Goal: Information Seeking & Learning: Learn about a topic

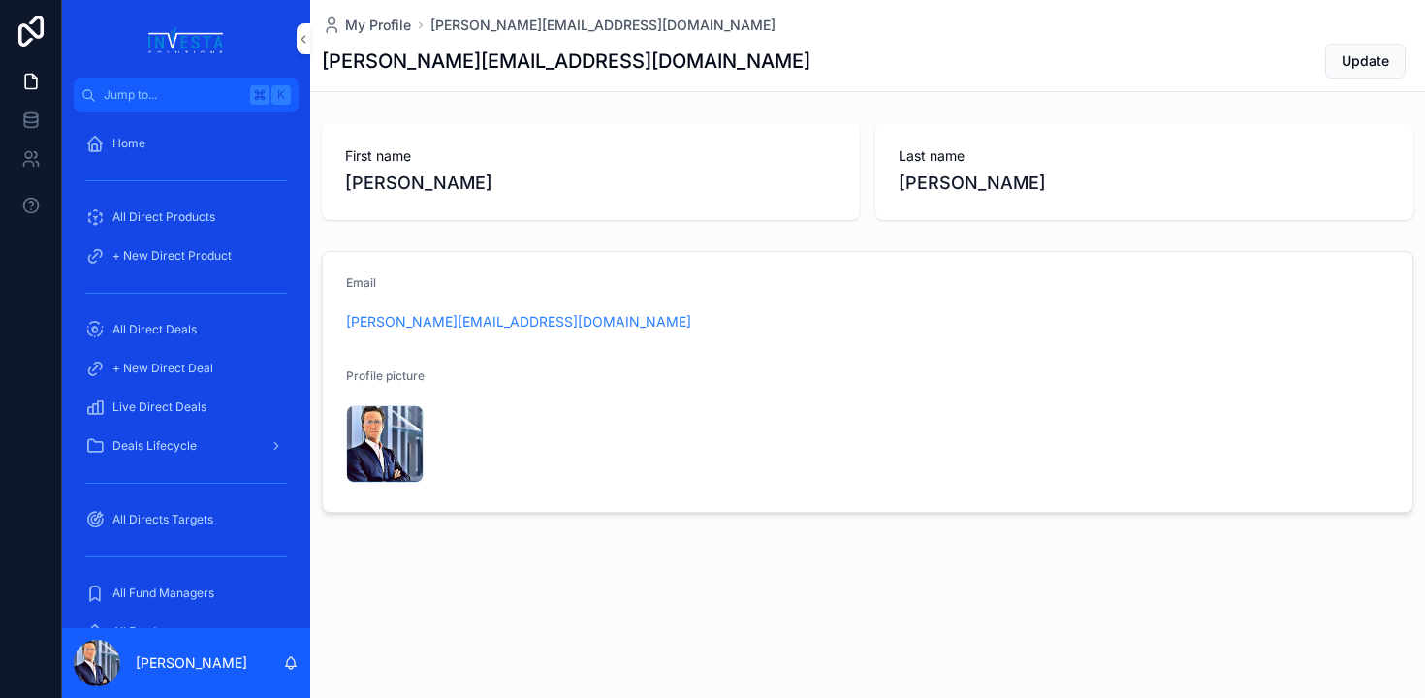
click at [184, 233] on link "All Direct Products" at bounding box center [186, 217] width 225 height 35
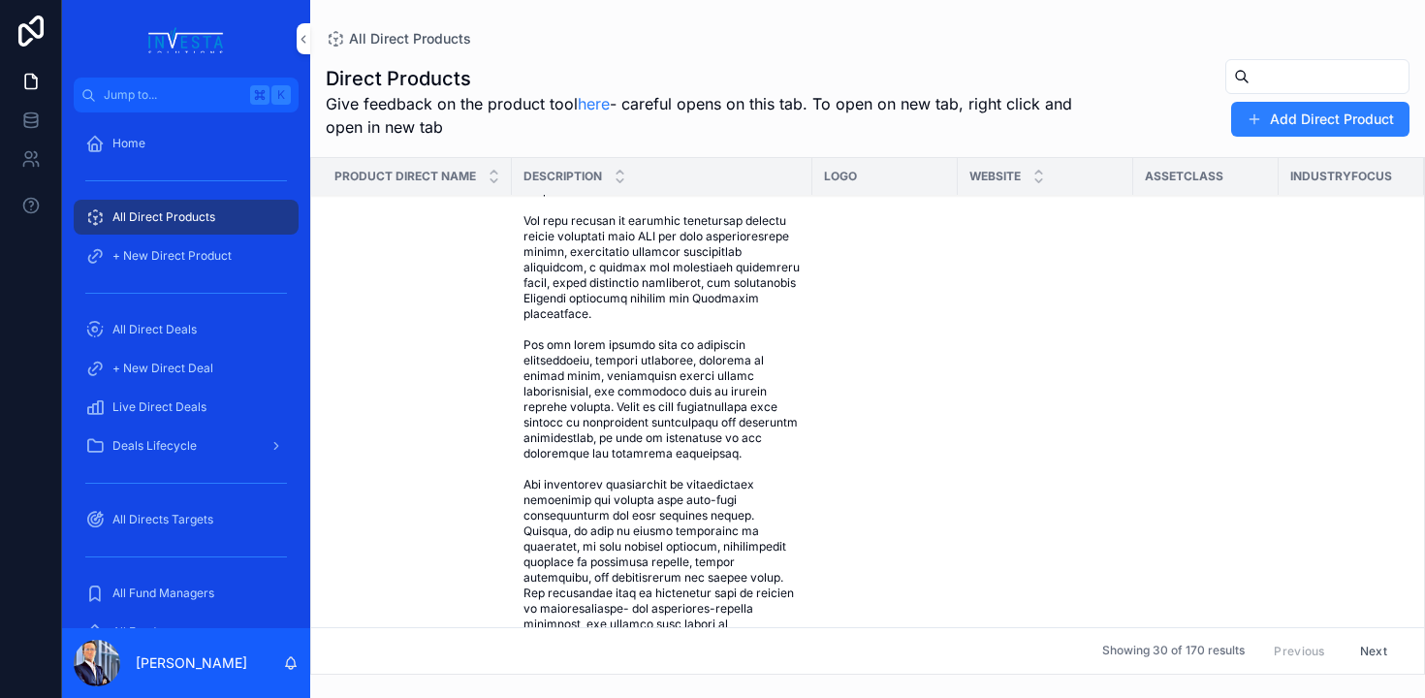
scroll to position [1273, 0]
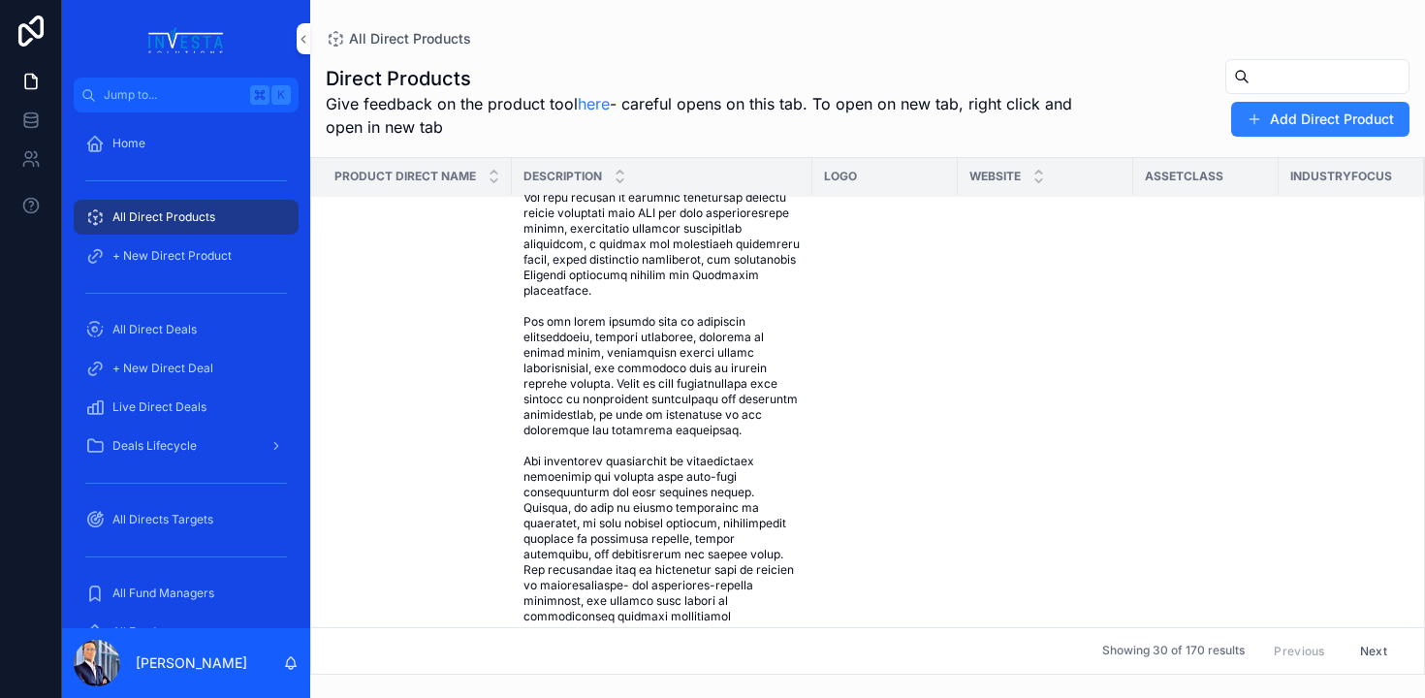
click at [1285, 94] on div "Add Direct Product" at bounding box center [1242, 97] width 334 height 79
click at [1290, 78] on input "scrollable content" at bounding box center [1329, 76] width 159 height 27
type input "******"
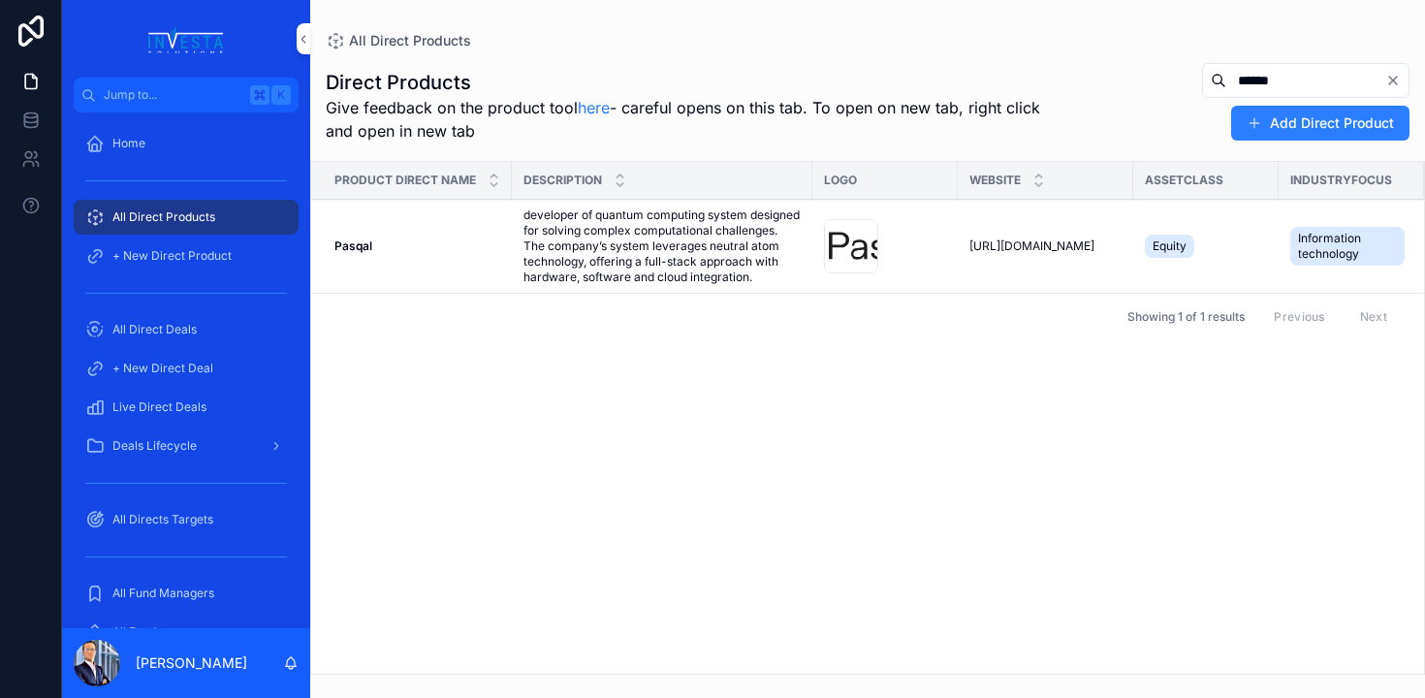
click at [613, 233] on span "developer of quantum computing system designed for solving complex computationa…" at bounding box center [662, 246] width 277 height 78
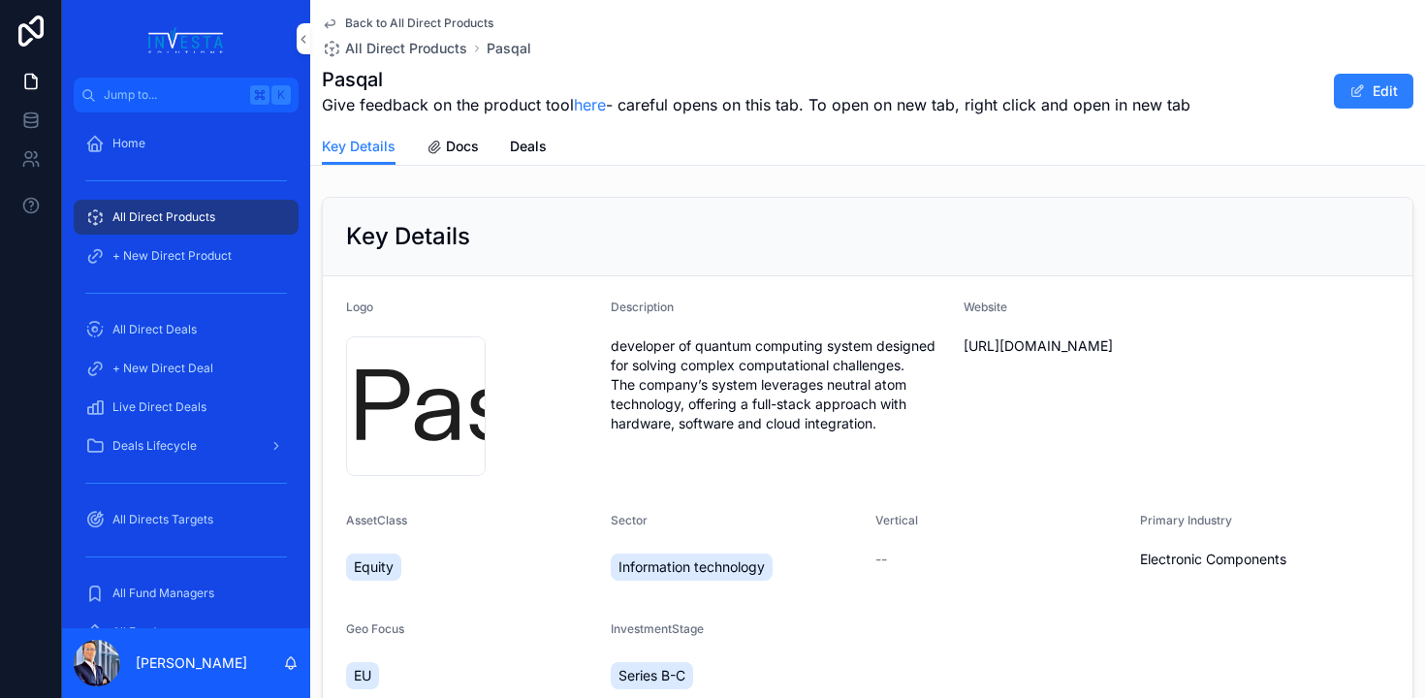
click at [447, 148] on span "Docs" at bounding box center [462, 146] width 33 height 19
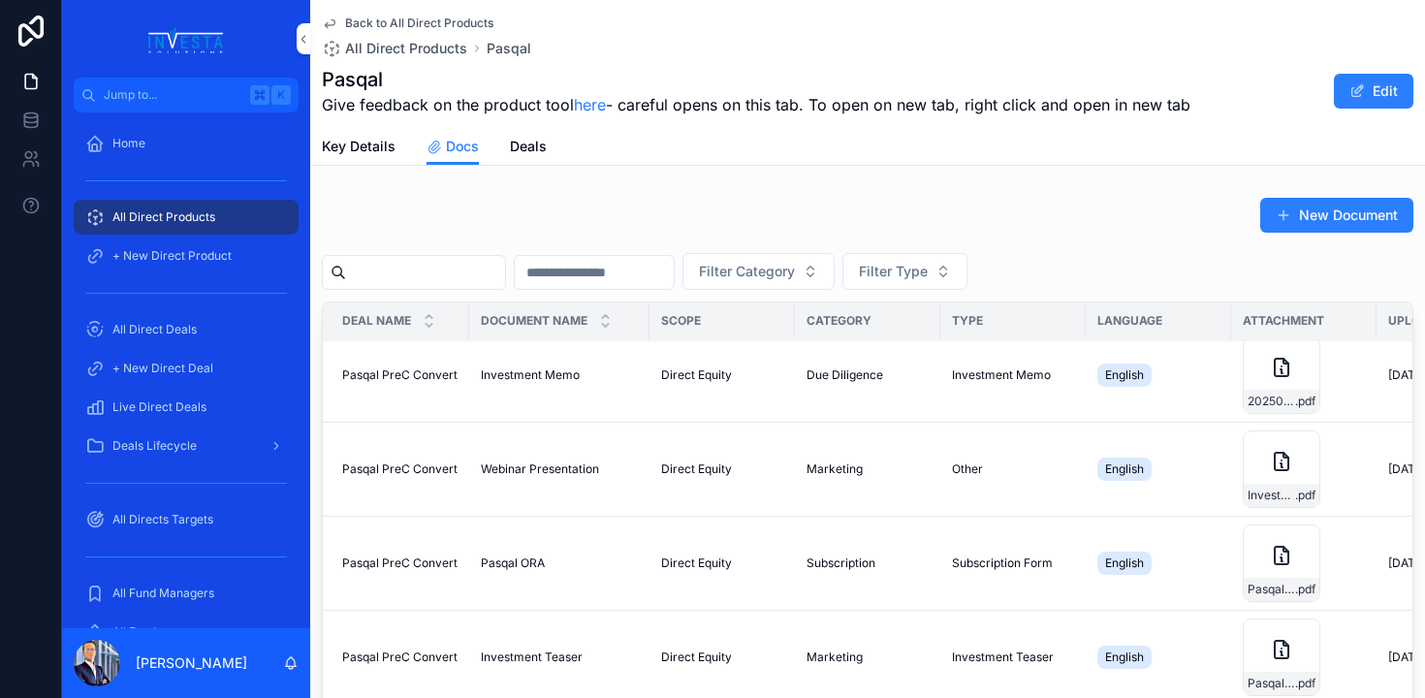
scroll to position [115, 4]
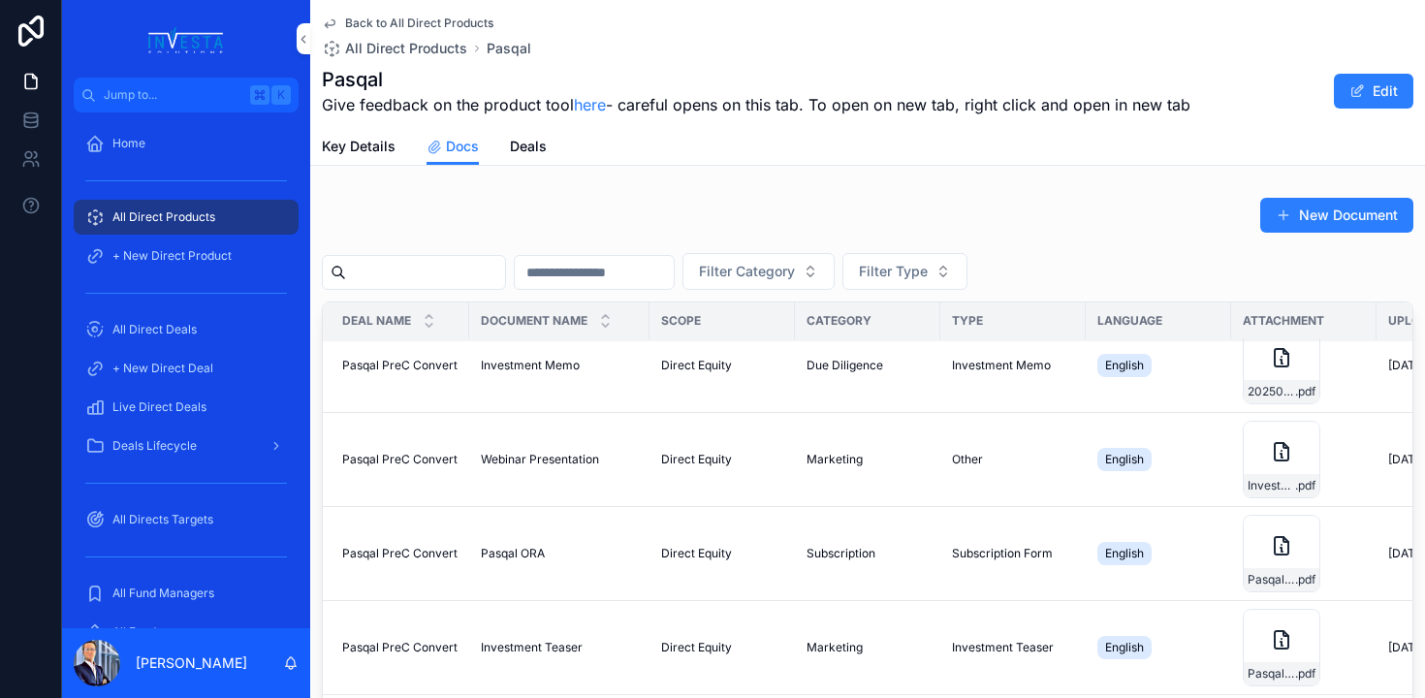
click at [915, 470] on td "Marketing" at bounding box center [867, 460] width 145 height 94
click at [510, 477] on td "Webinar Presentation Webinar Presentation" at bounding box center [559, 460] width 180 height 94
click at [521, 457] on span "Webinar Presentation" at bounding box center [540, 460] width 118 height 16
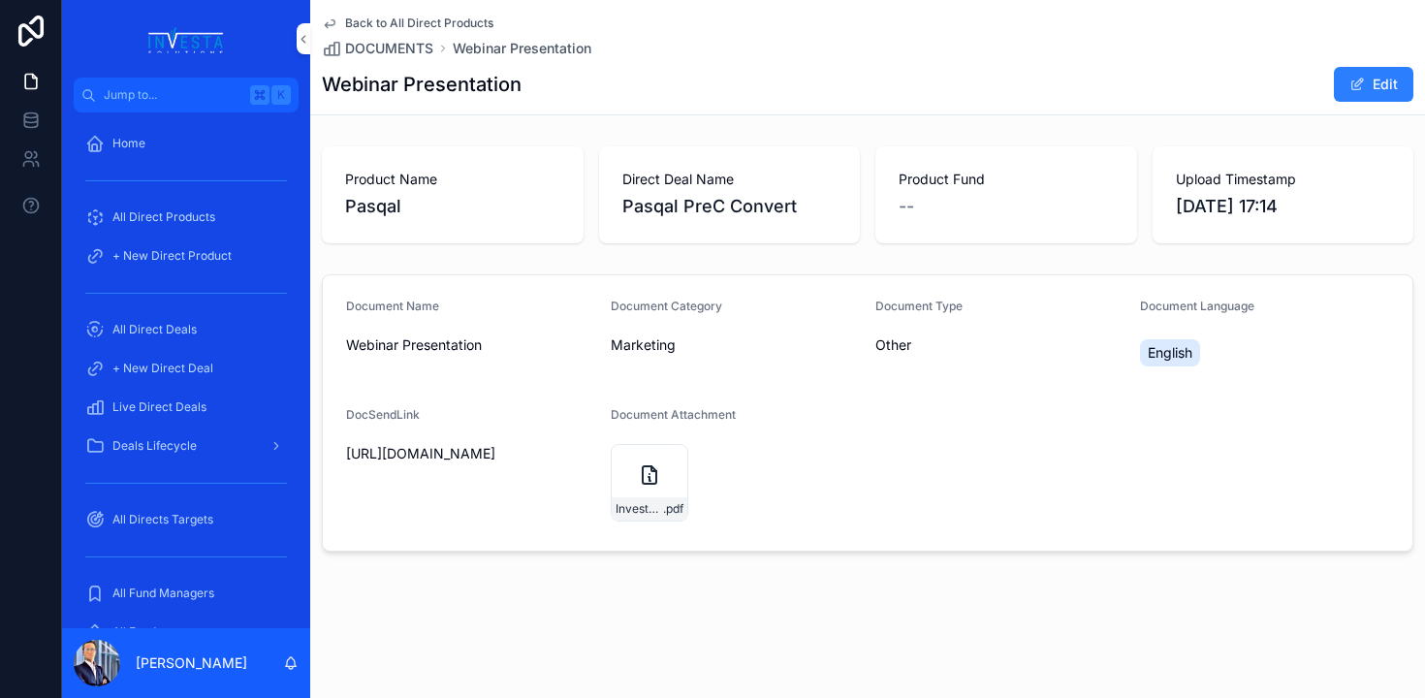
drag, startPoint x: 388, startPoint y: 478, endPoint x: 333, endPoint y: 456, distance: 59.6
click at [332, 456] on form "Document Name Webinar Presentation Document Category Marketing Document Type Ot…" at bounding box center [868, 412] width 1090 height 275
copy span "[URL][DOMAIN_NAME]"
click at [387, 44] on span "DOCUMENTS" at bounding box center [389, 48] width 88 height 19
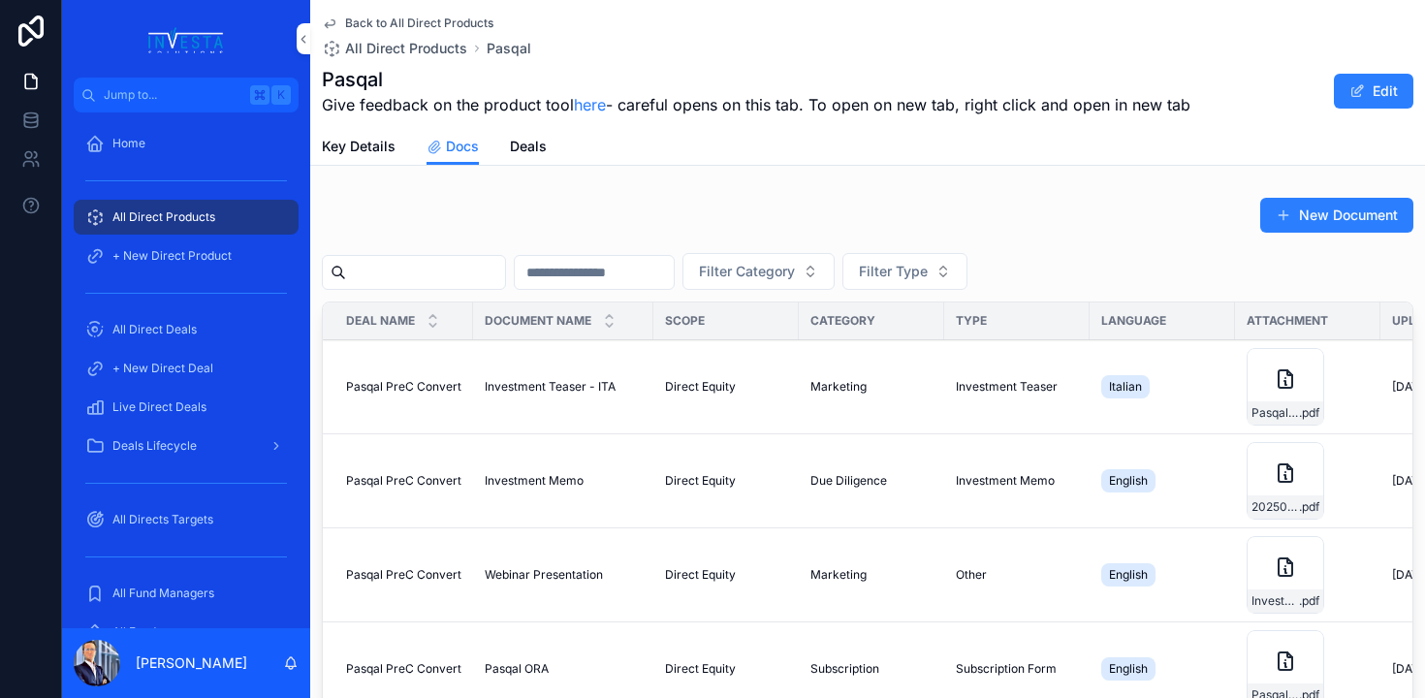
click at [427, 479] on span "Pasqal PreC Convert" at bounding box center [403, 481] width 115 height 16
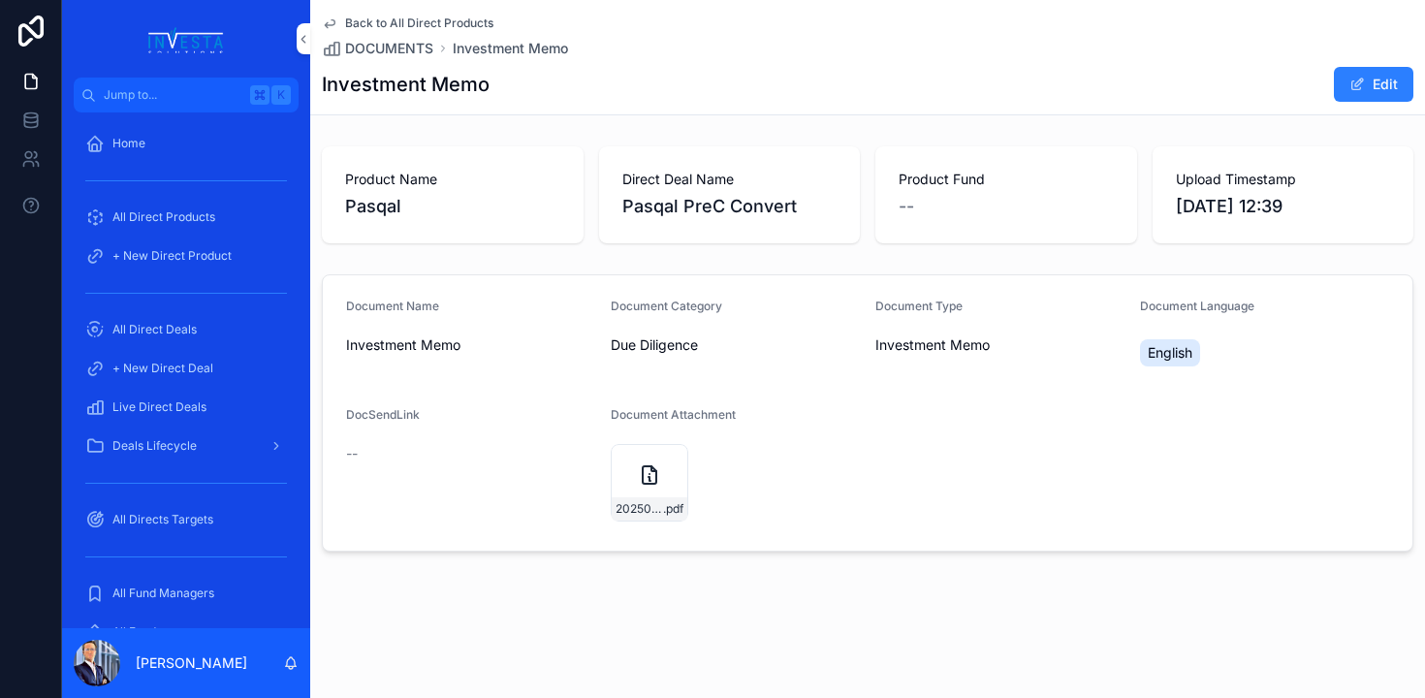
click at [157, 335] on span "All Direct Deals" at bounding box center [154, 330] width 84 height 16
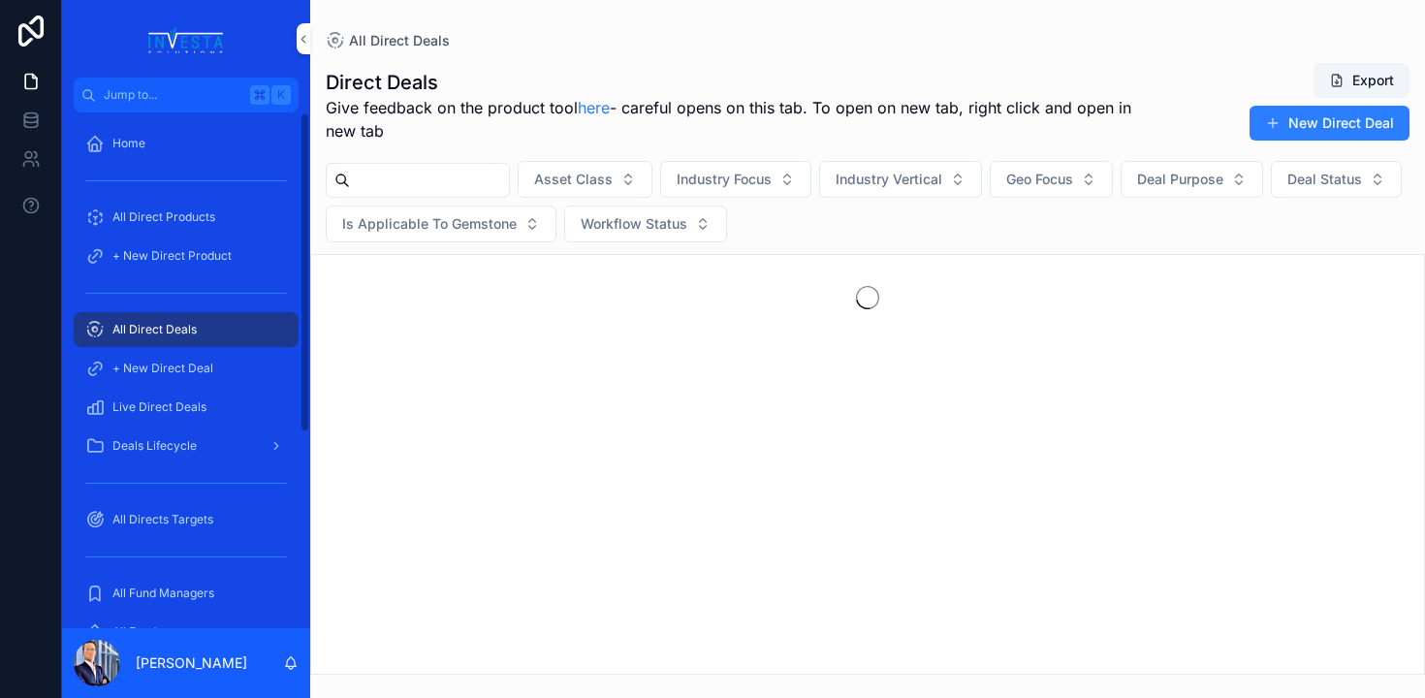
click at [197, 406] on span "Live Direct Deals" at bounding box center [159, 407] width 94 height 16
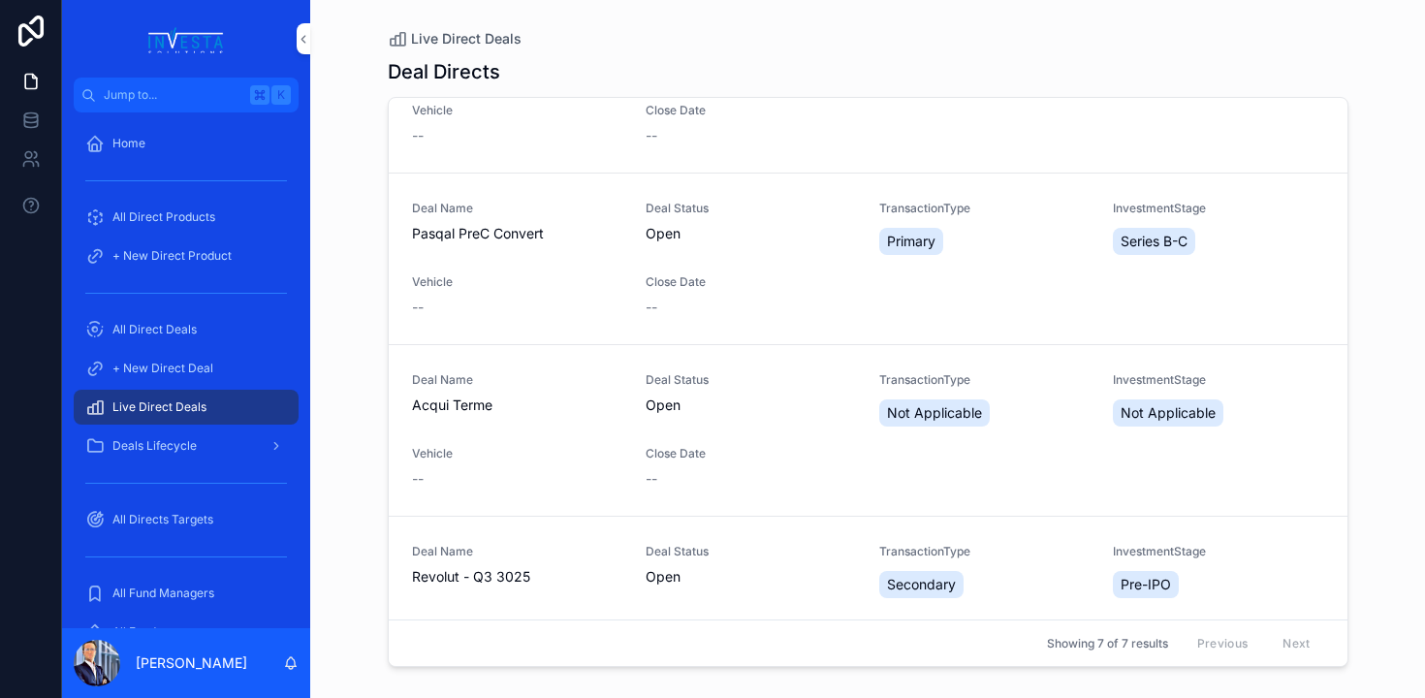
scroll to position [443, 0]
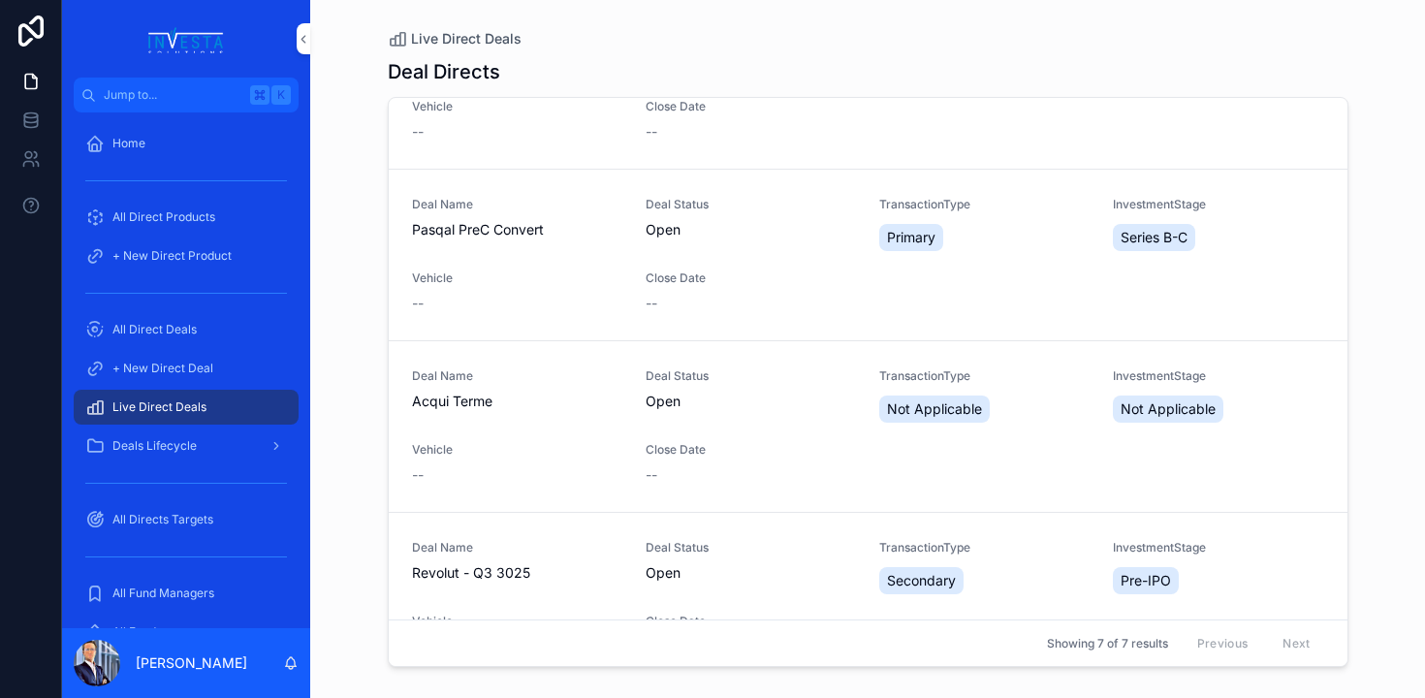
click at [512, 274] on span "Vehicle" at bounding box center [517, 278] width 210 height 16
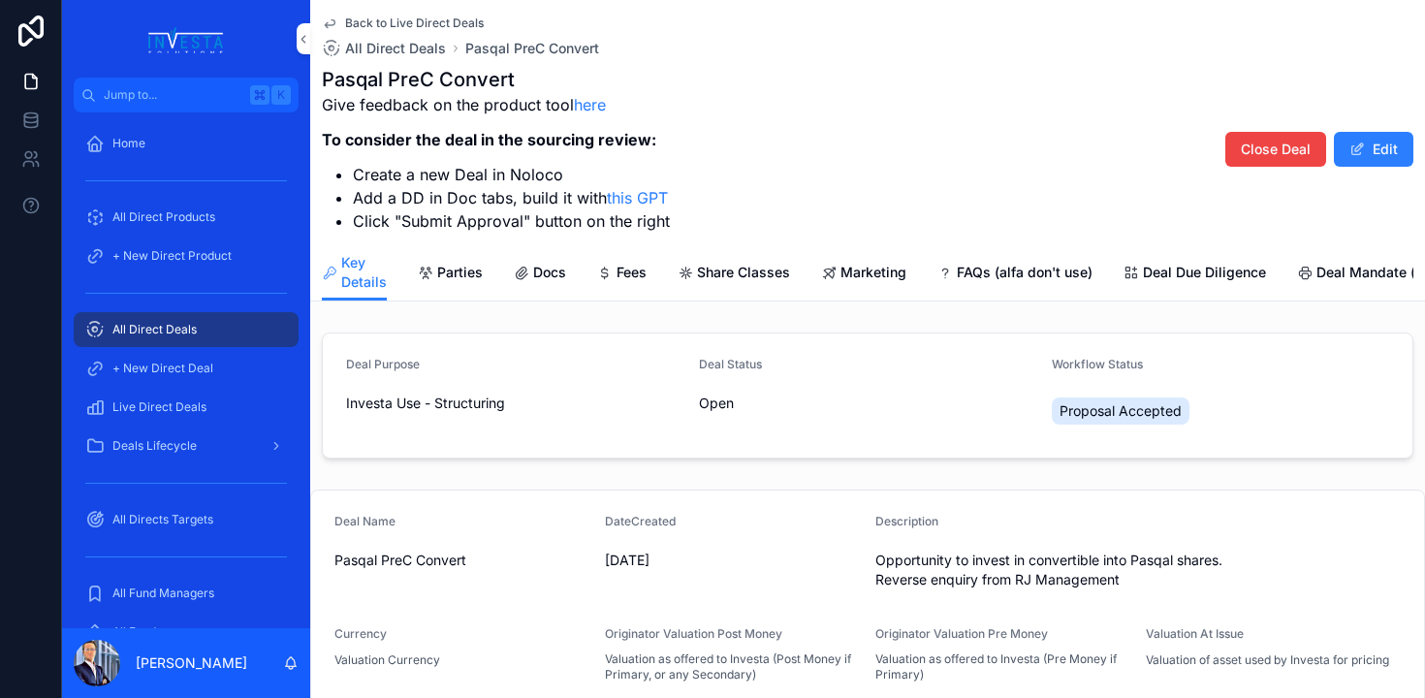
click at [545, 274] on span "Docs" at bounding box center [549, 272] width 33 height 19
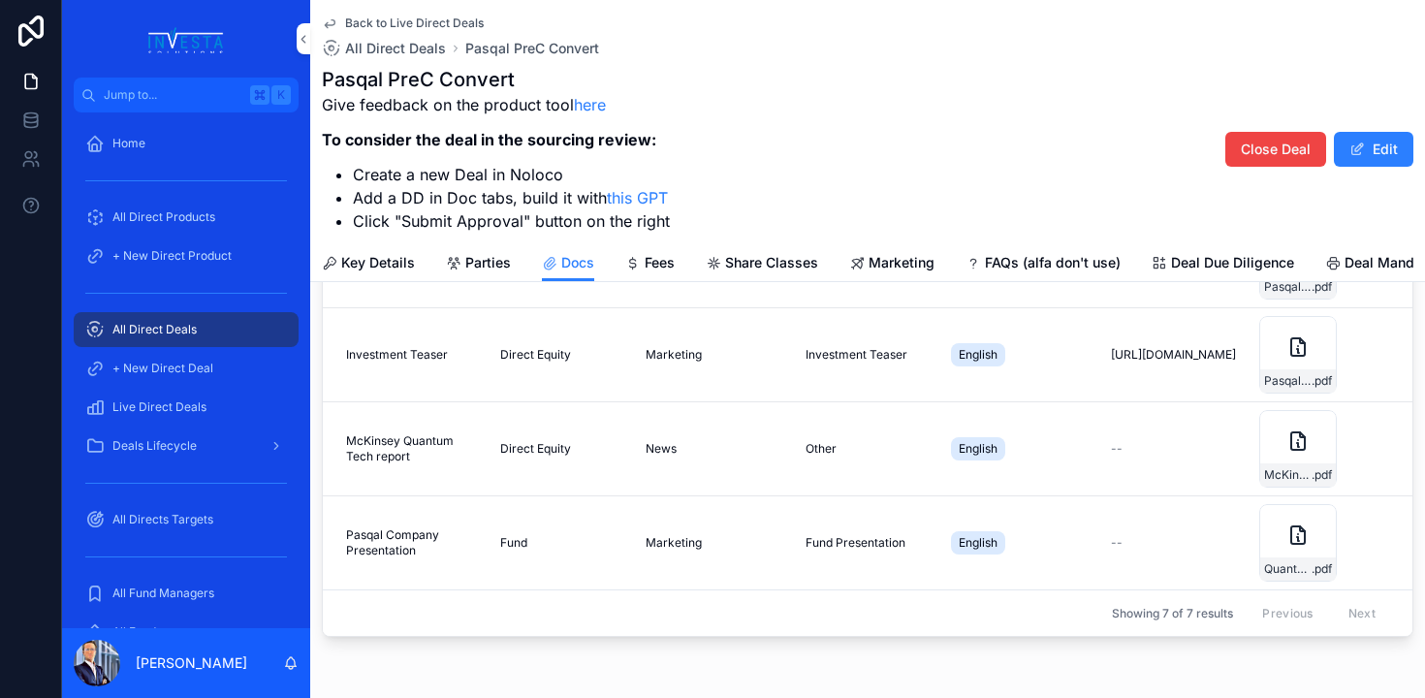
scroll to position [273, 0]
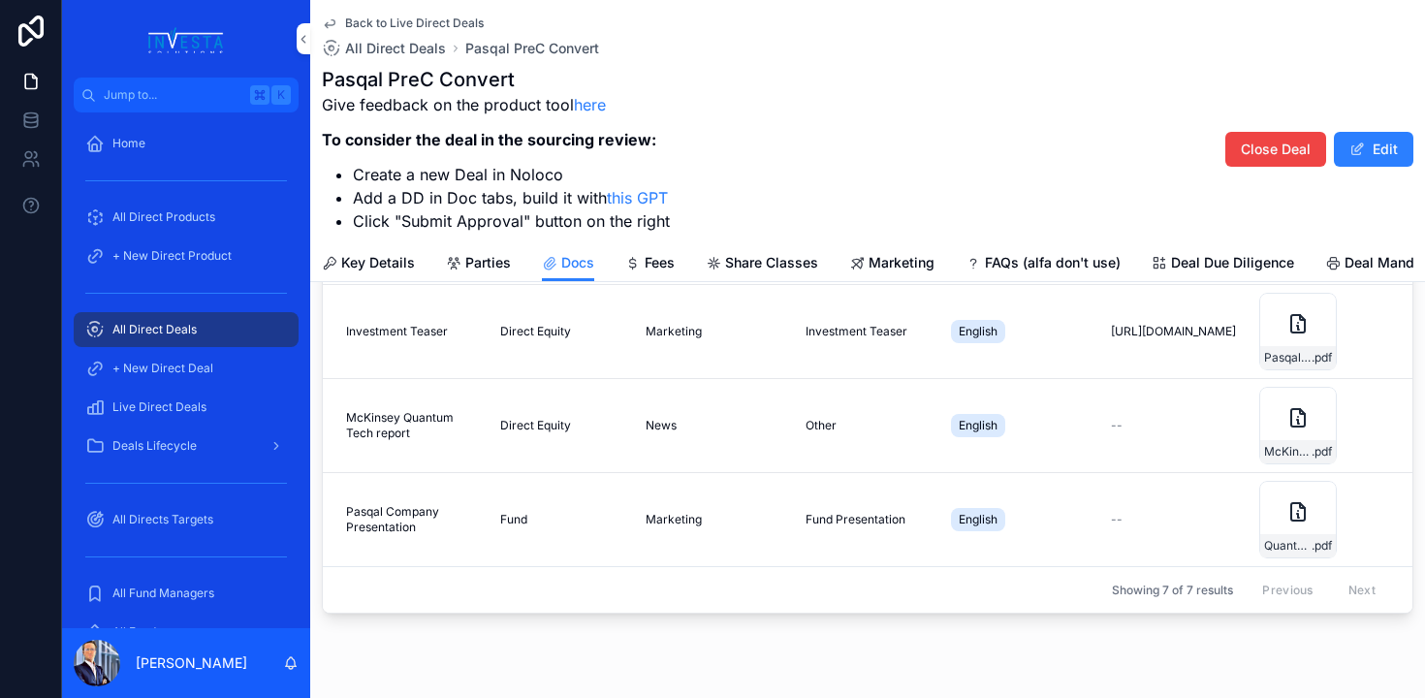
click at [869, 261] on span "Marketing" at bounding box center [902, 262] width 66 height 19
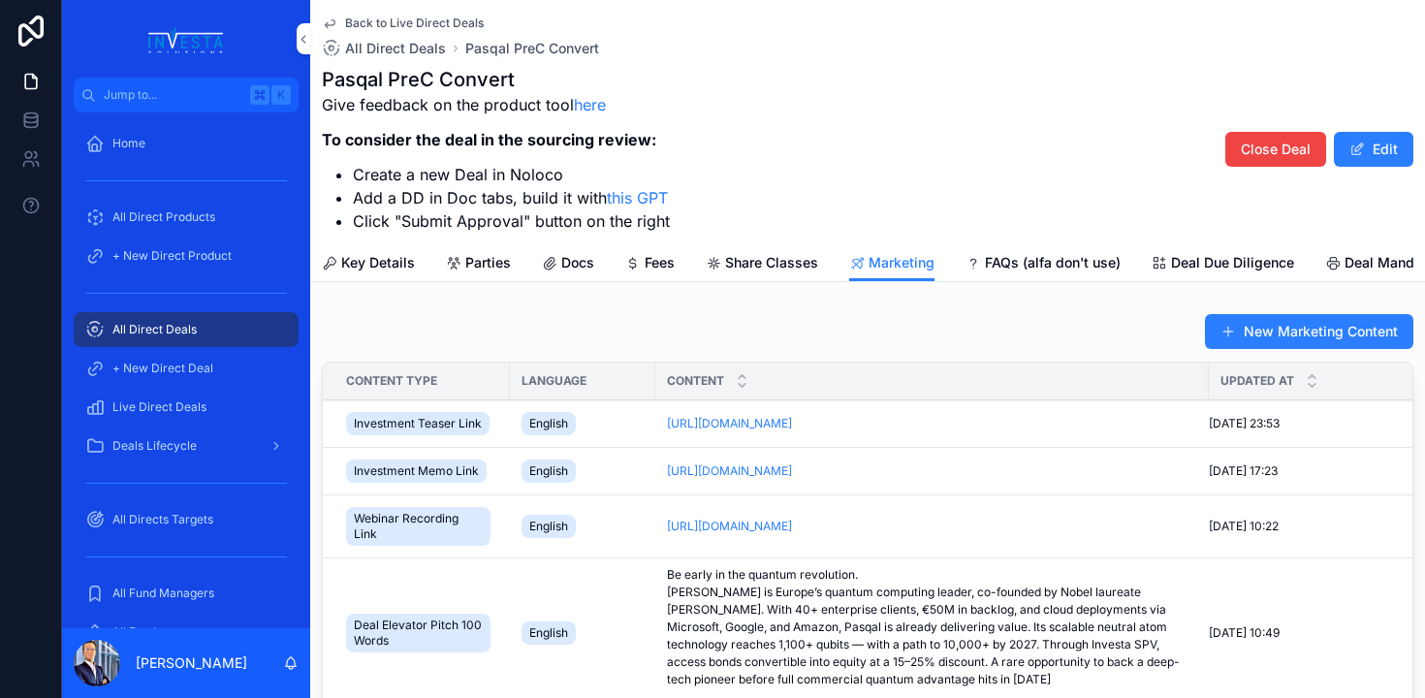
click at [0, 0] on icon "scrollable content" at bounding box center [0, 0] width 0 height 0
